Goal: Task Accomplishment & Management: Use online tool/utility

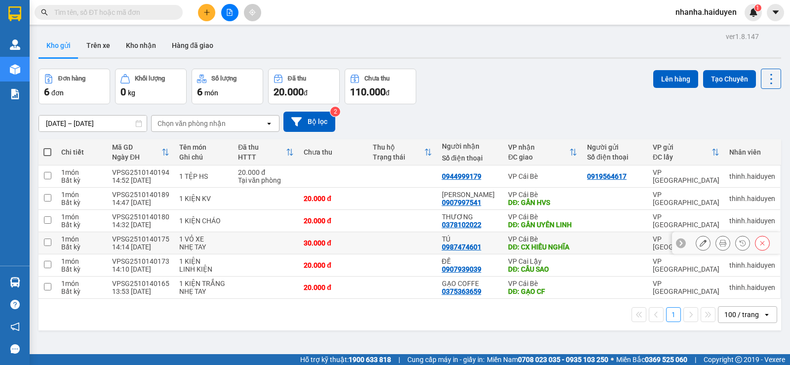
scroll to position [45, 0]
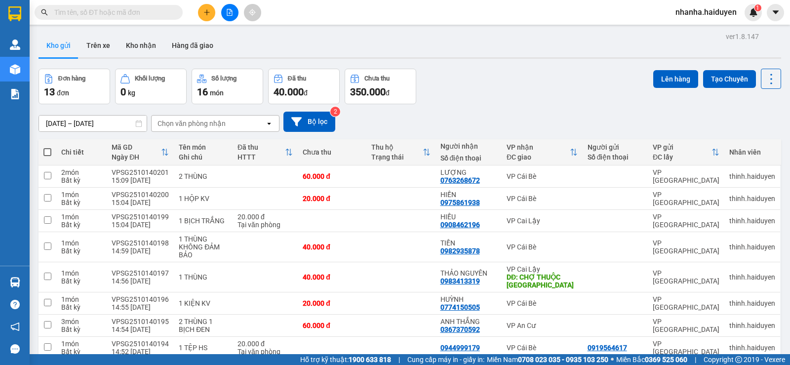
scroll to position [157, 0]
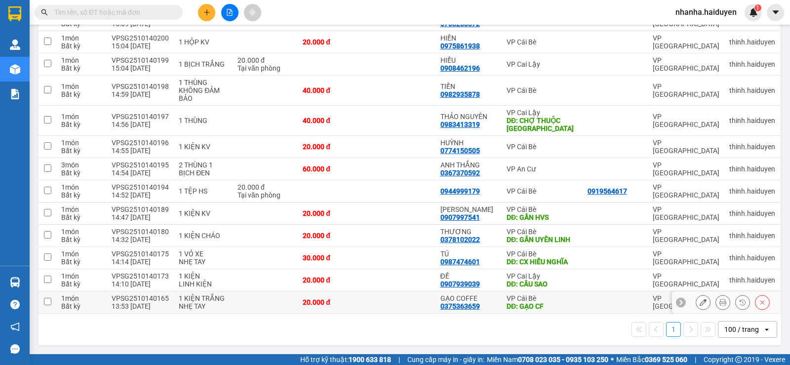
click at [476, 295] on div "GẠO COFFE" at bounding box center [468, 298] width 56 height 8
checkbox input "true"
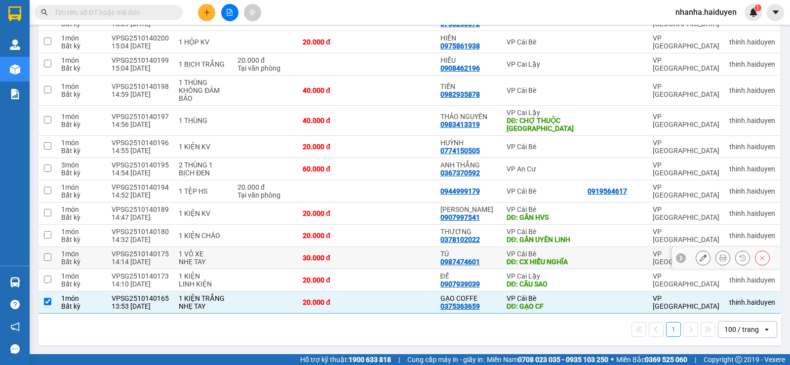
click at [485, 264] on div "TÚ 0987474601" at bounding box center [468, 258] width 56 height 16
checkbox input "true"
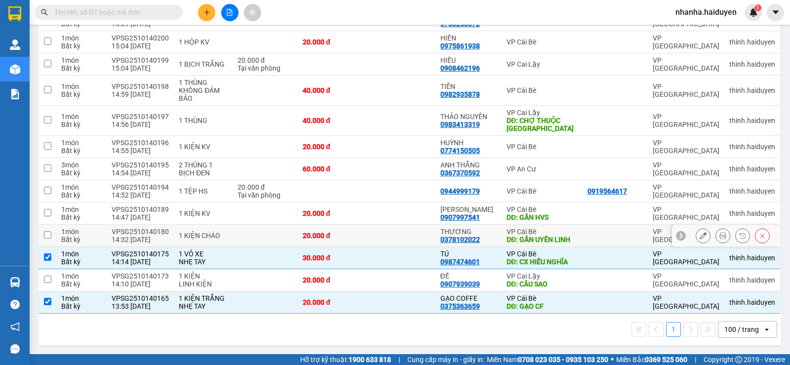
click at [507, 241] on div "DĐ: GẦN UYÊN LINH" at bounding box center [542, 240] width 71 height 8
checkbox input "true"
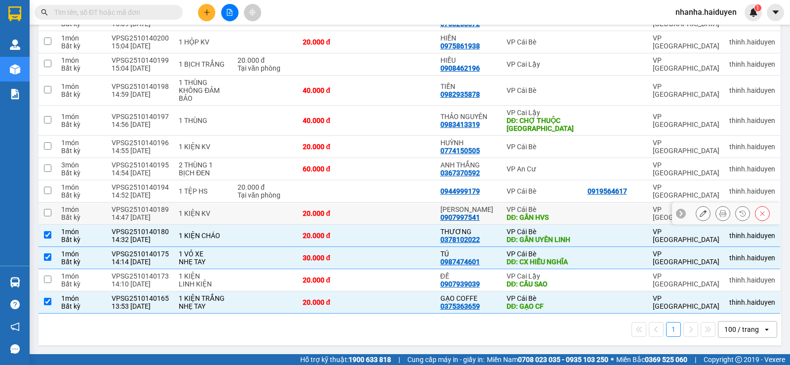
click at [507, 215] on div "DĐ: GẦN HVS" at bounding box center [542, 217] width 71 height 8
checkbox input "true"
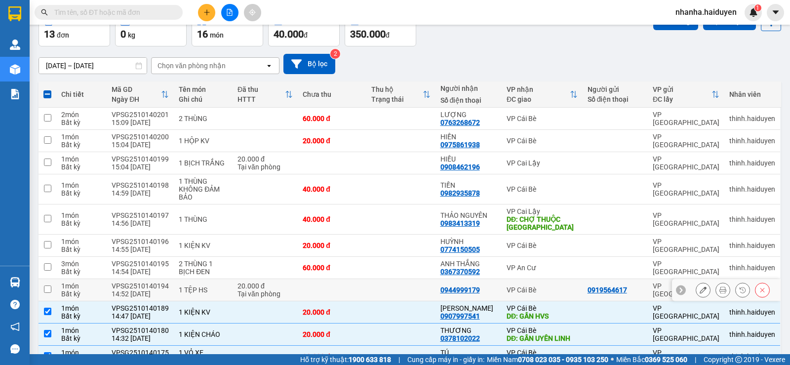
scroll to position [0, 0]
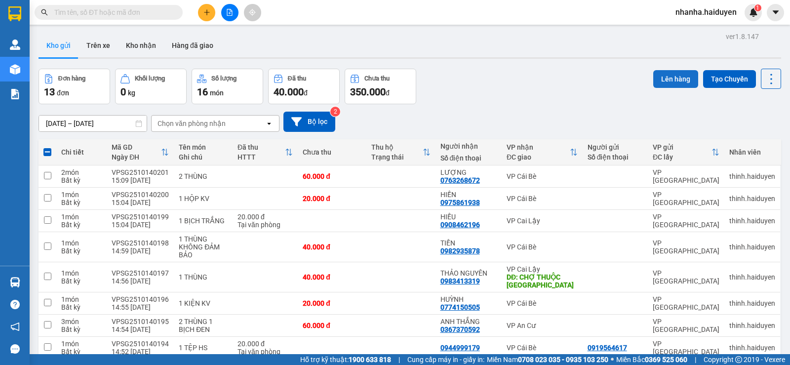
click at [671, 79] on button "Lên hàng" at bounding box center [675, 79] width 45 height 18
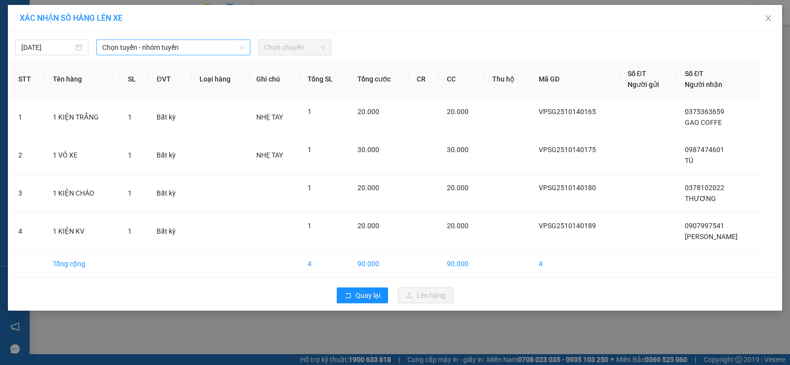
click at [121, 47] on span "Chọn tuyến - nhóm tuyến" at bounding box center [173, 47] width 142 height 15
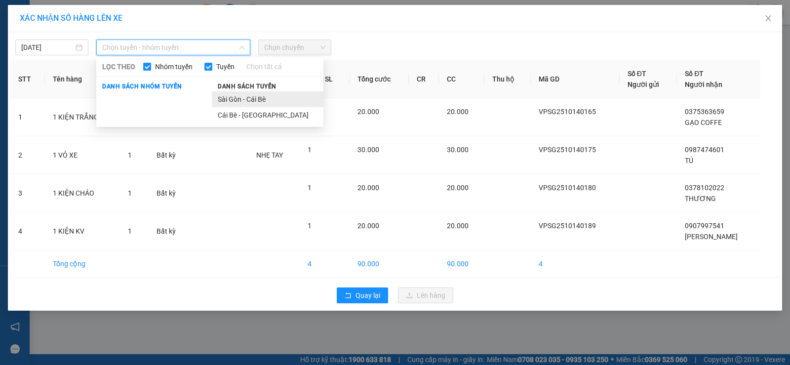
click at [250, 99] on li "Sài Gòn - Cái Bè" at bounding box center [268, 99] width 112 height 16
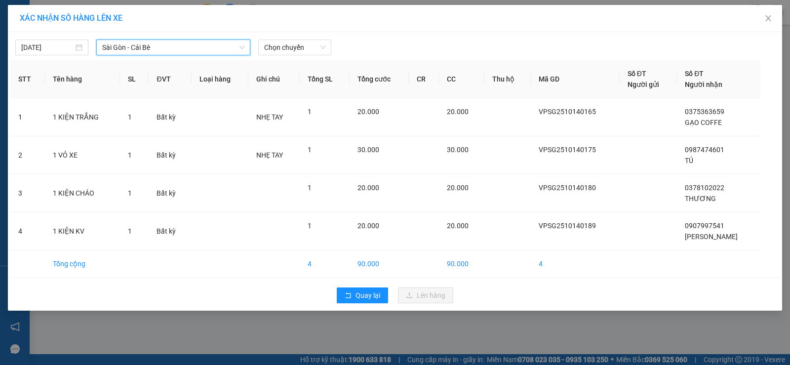
click at [293, 35] on div "[DATE] [GEOGRAPHIC_DATA] - Cái Bè [GEOGRAPHIC_DATA] - Cái Bè LỌC THEO Nhóm tuyế…" at bounding box center [394, 45] width 769 height 21
click at [290, 48] on span "Chọn chuyến" at bounding box center [294, 47] width 61 height 15
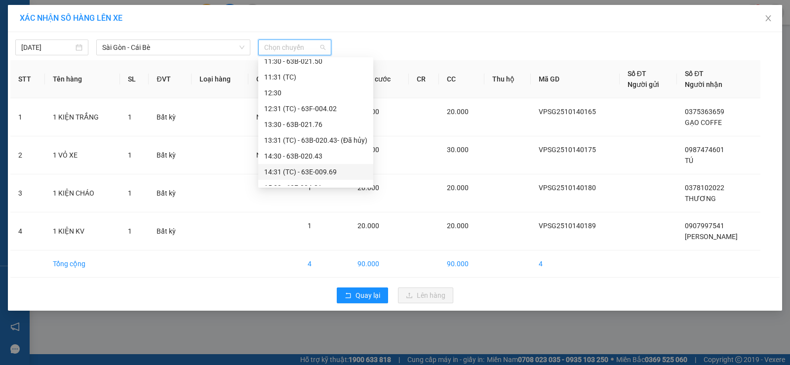
scroll to position [198, 0]
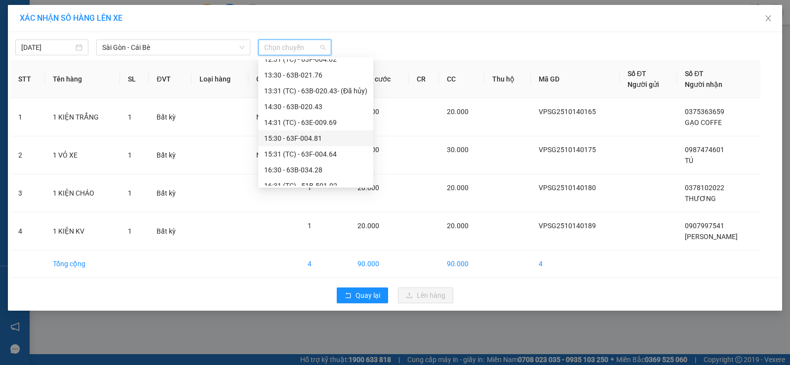
click at [325, 137] on div "15:30 - 63F-004.81" at bounding box center [315, 138] width 103 height 11
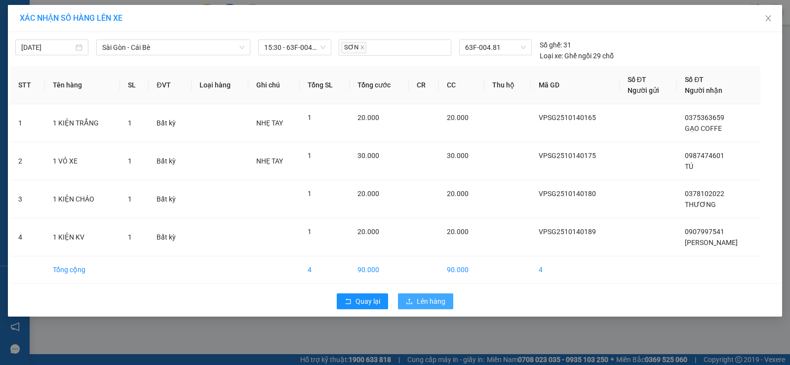
click at [414, 298] on button "Lên hàng" at bounding box center [425, 301] width 55 height 16
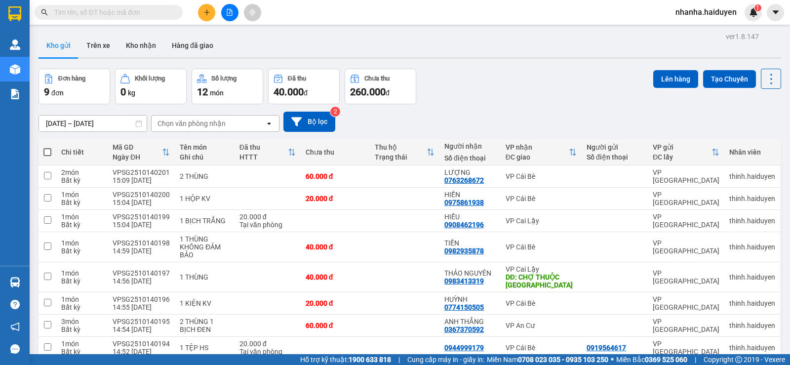
scroll to position [68, 0]
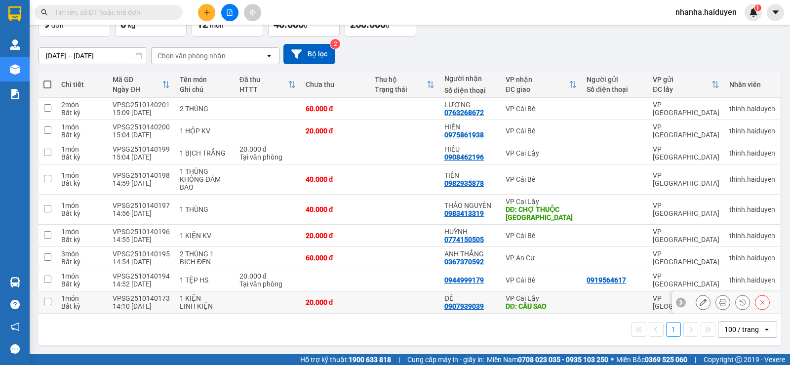
click at [427, 307] on td at bounding box center [405, 302] width 70 height 22
checkbox input "true"
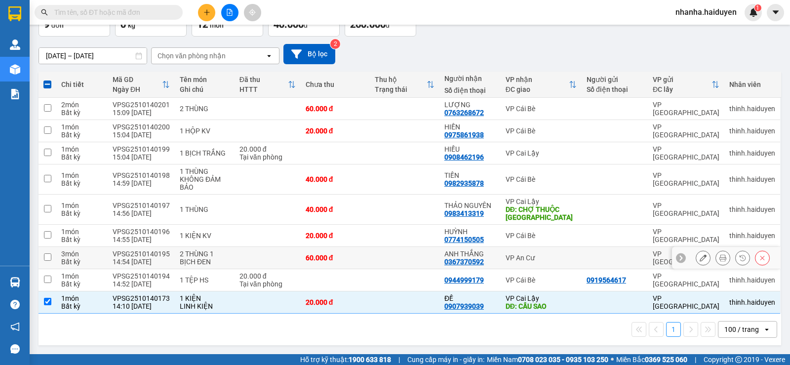
scroll to position [0, 0]
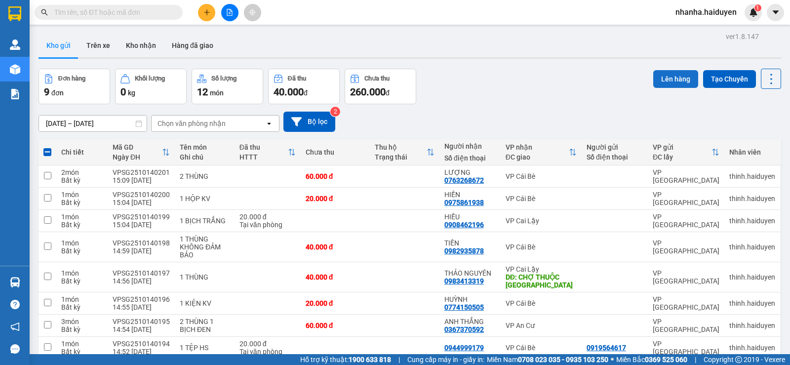
click at [671, 81] on button "Lên hàng" at bounding box center [675, 79] width 45 height 18
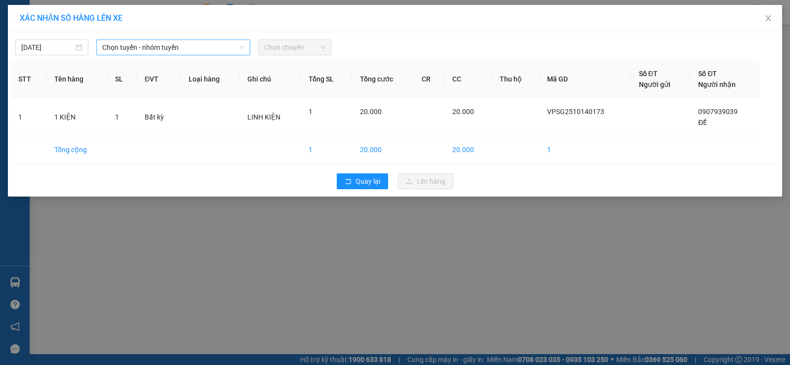
click at [209, 48] on span "Chọn tuyến - nhóm tuyến" at bounding box center [173, 47] width 142 height 15
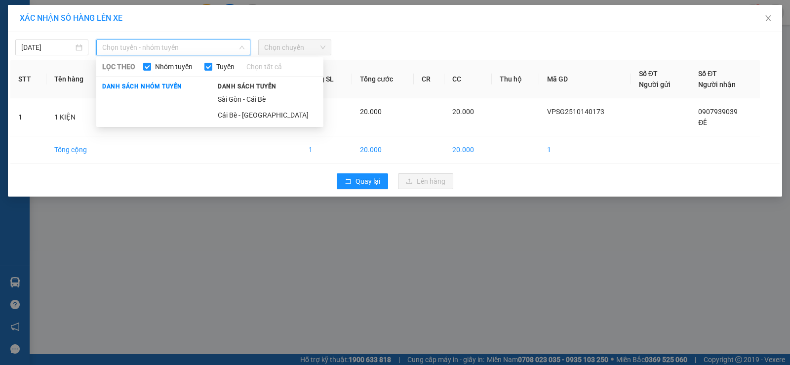
drag, startPoint x: 246, startPoint y: 102, endPoint x: 254, endPoint y: 91, distance: 13.1
click at [246, 101] on li "Sài Gòn - Cái Bè" at bounding box center [268, 99] width 112 height 16
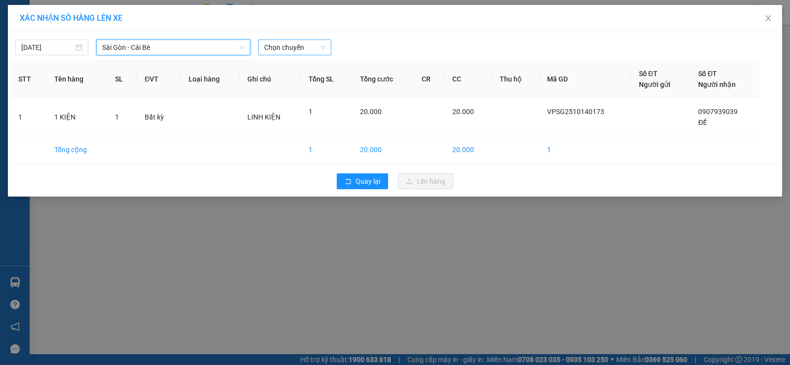
click at [304, 51] on span "Chọn chuyến" at bounding box center [294, 47] width 61 height 15
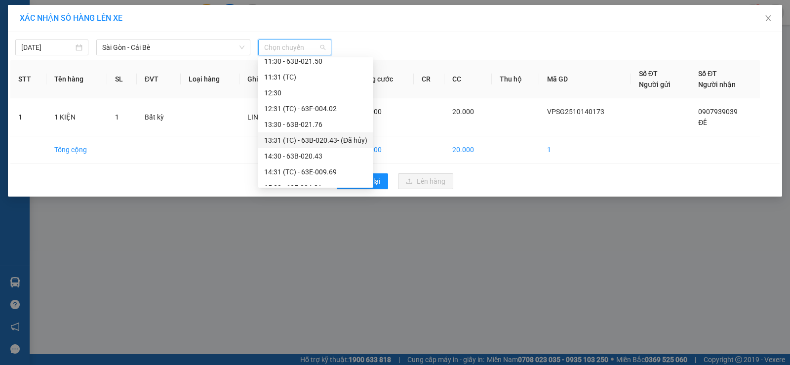
scroll to position [198, 0]
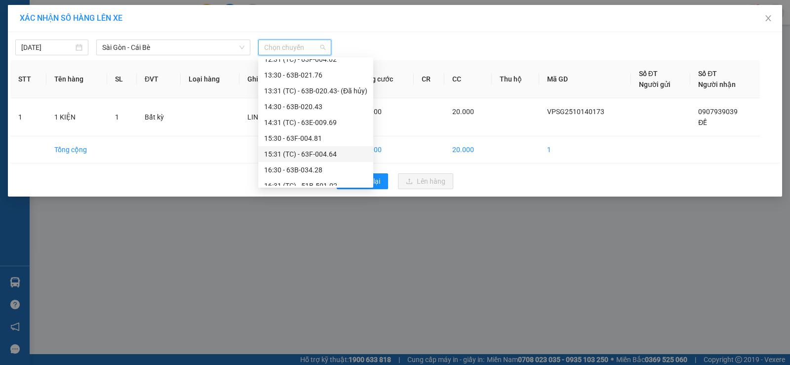
click at [341, 150] on div "15:31 (TC) - 63F-004.64" at bounding box center [315, 154] width 103 height 11
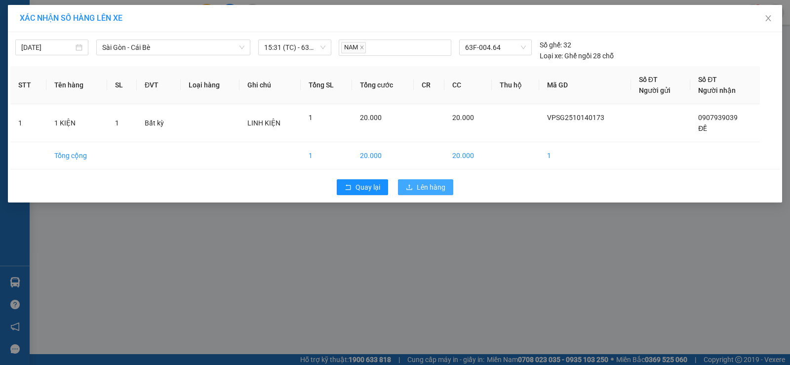
click at [443, 188] on span "Lên hàng" at bounding box center [431, 187] width 29 height 11
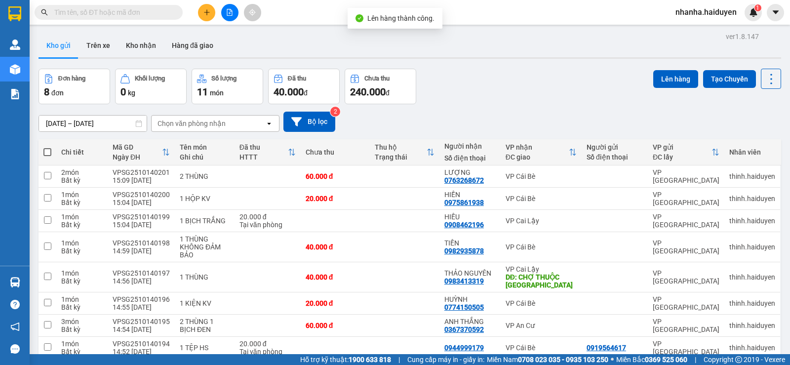
click at [228, 9] on icon "file-add" at bounding box center [229, 12] width 5 height 7
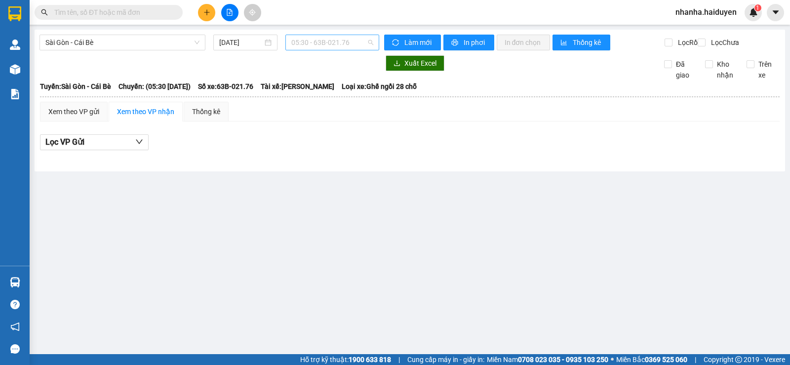
click at [337, 38] on span "05:30 - 63B-021.76" at bounding box center [331, 42] width 81 height 15
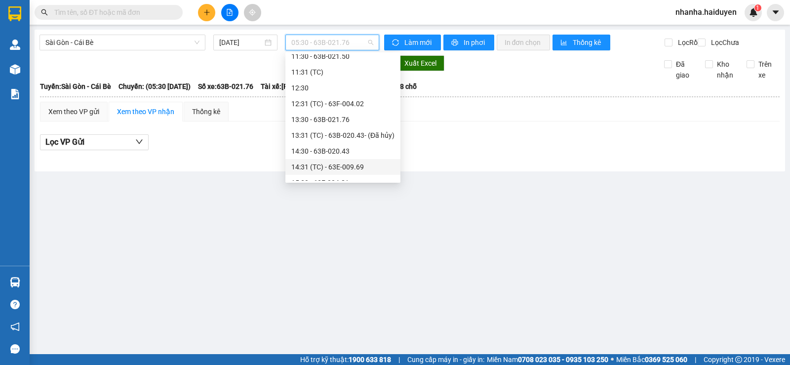
scroll to position [198, 0]
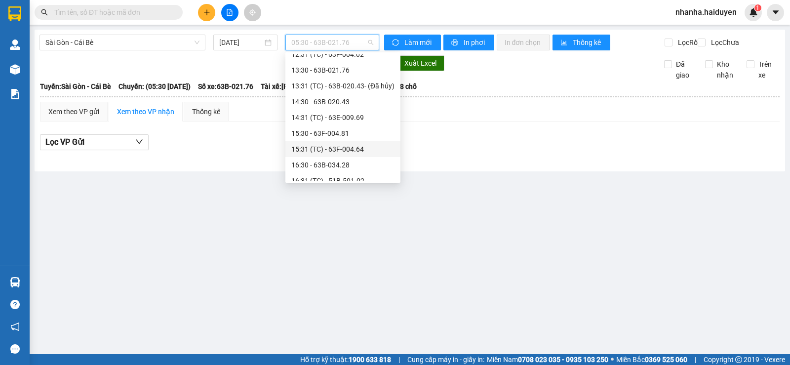
click at [353, 153] on div "15:31 (TC) - 63F-004.64" at bounding box center [342, 149] width 103 height 11
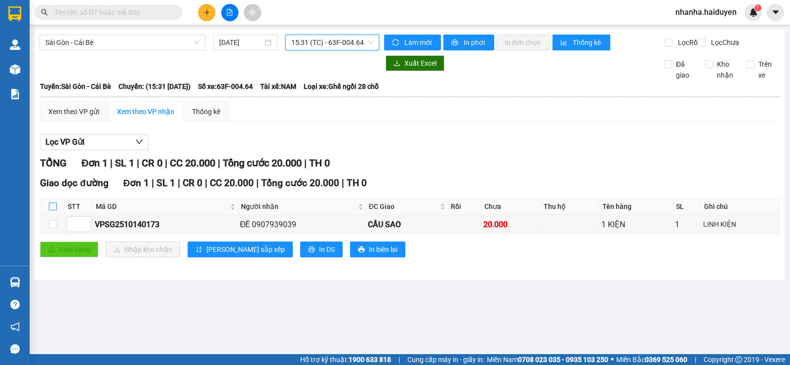
click at [52, 210] on input "checkbox" at bounding box center [53, 206] width 8 height 8
checkbox input "true"
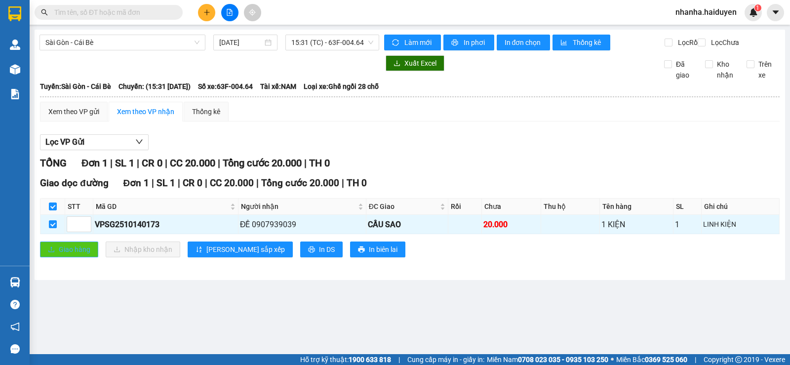
click at [57, 251] on button "Giao hàng" at bounding box center [69, 249] width 58 height 16
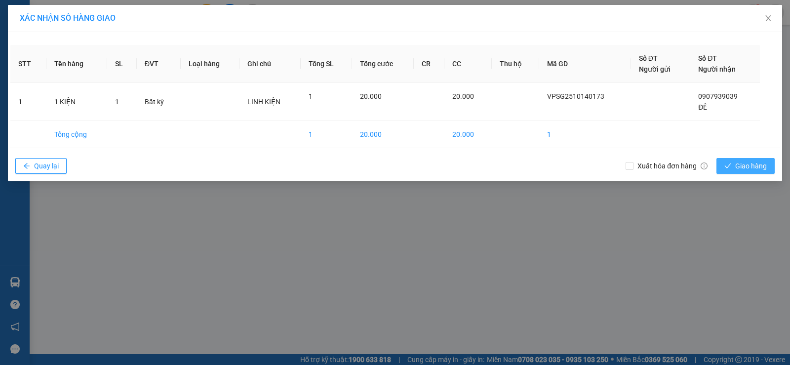
click at [721, 162] on button "Giao hàng" at bounding box center [746, 166] width 58 height 16
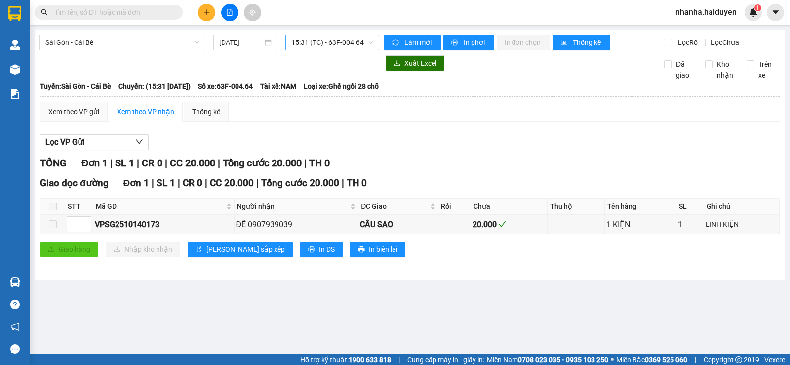
click at [345, 40] on span "15:31 (TC) - 63F-004.64" at bounding box center [331, 42] width 81 height 15
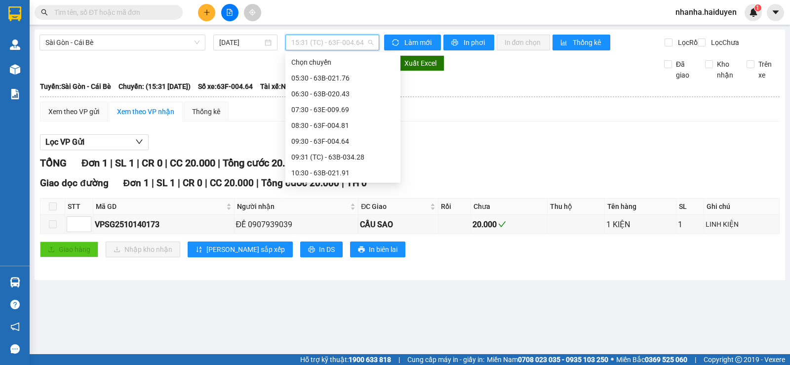
scroll to position [174, 0]
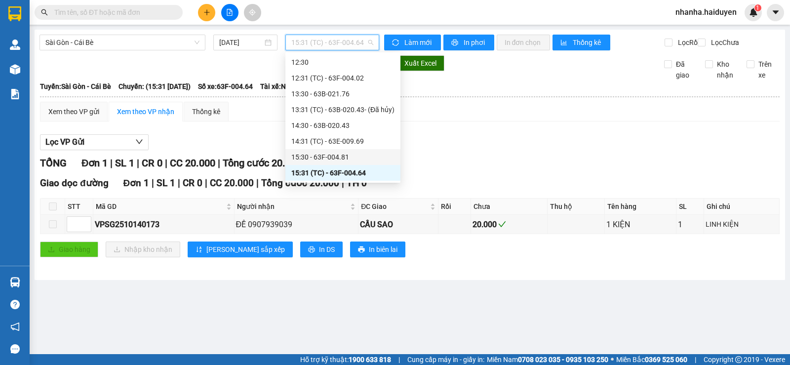
click at [343, 154] on div "15:30 - 63F-004.81" at bounding box center [342, 157] width 103 height 11
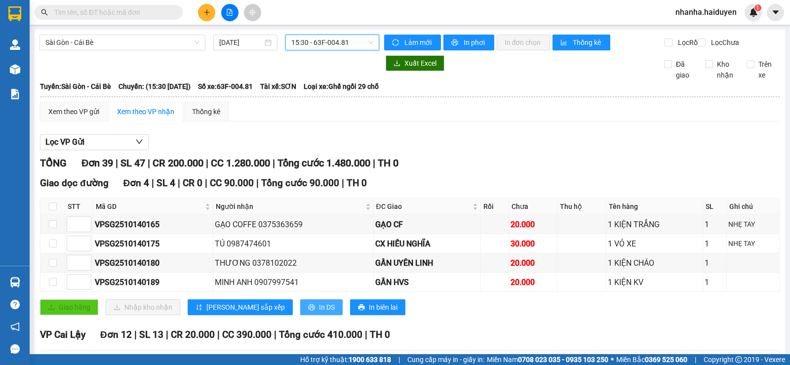
click at [300, 313] on button "In DS" at bounding box center [321, 307] width 42 height 16
